Goal: Find contact information: Find contact information

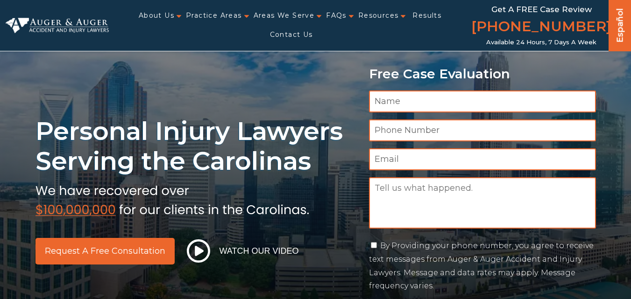
click at [536, 69] on p "Free Case Evaluation" at bounding box center [482, 74] width 227 height 14
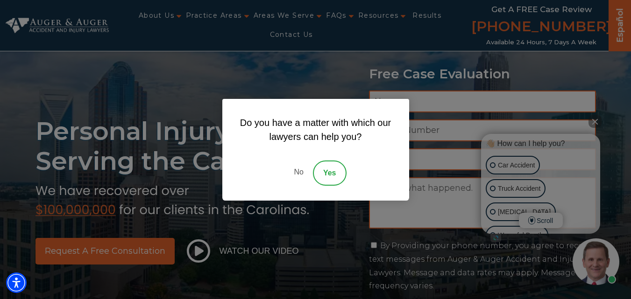
click at [436, 106] on div "Do you have a matter with which our lawyers can help you? No Yes" at bounding box center [315, 149] width 631 height 299
click at [591, 120] on div "Do you have a matter with which our lawyers can help you? No Yes" at bounding box center [315, 149] width 631 height 299
click at [595, 123] on div "Do you have a matter with which our lawyers can help you? No Yes" at bounding box center [315, 149] width 631 height 299
click at [300, 177] on link "No" at bounding box center [298, 173] width 28 height 25
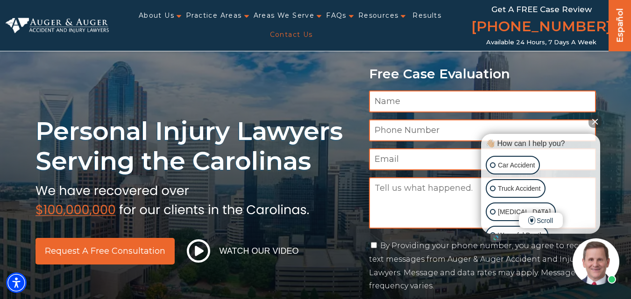
click at [313, 25] on link "Contact Us" at bounding box center [291, 34] width 43 height 19
